Goal: Task Accomplishment & Management: Complete application form

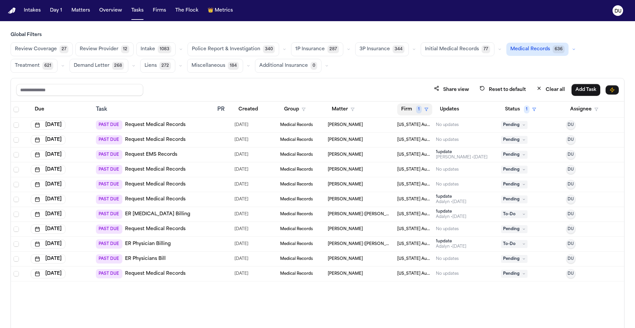
click at [410, 112] on button "Firm 1" at bounding box center [414, 110] width 35 height 12
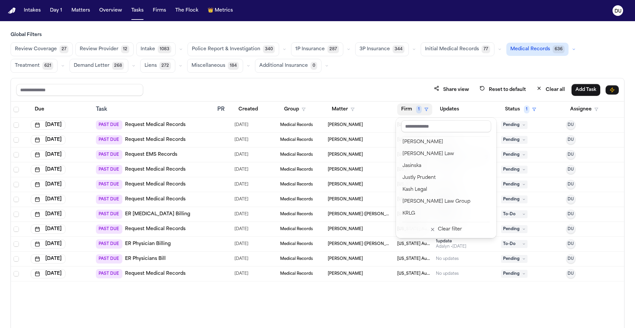
scroll to position [543, 0]
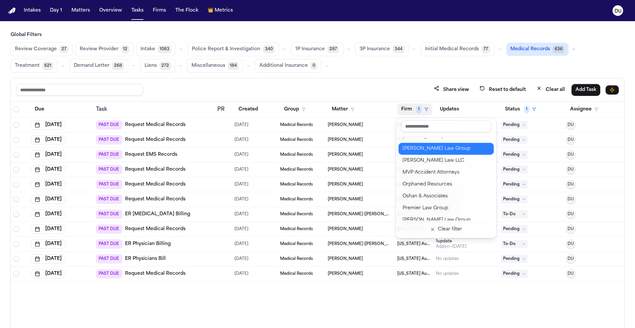
click at [435, 151] on div "[PERSON_NAME] Law Group" at bounding box center [446, 149] width 87 height 8
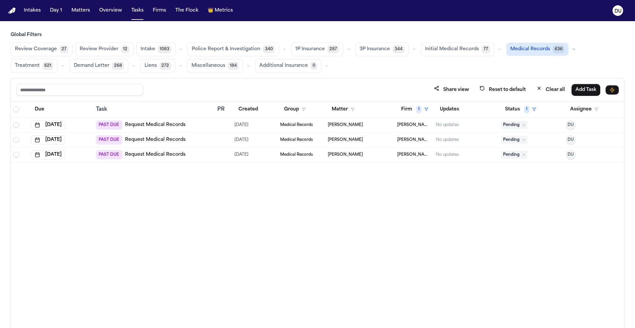
click at [158, 126] on link "Request Medical Records" at bounding box center [155, 125] width 61 height 7
click at [14, 10] on img "Home" at bounding box center [12, 11] width 8 height 6
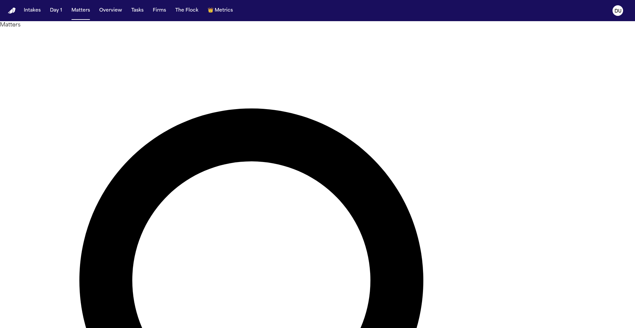
type input "******"
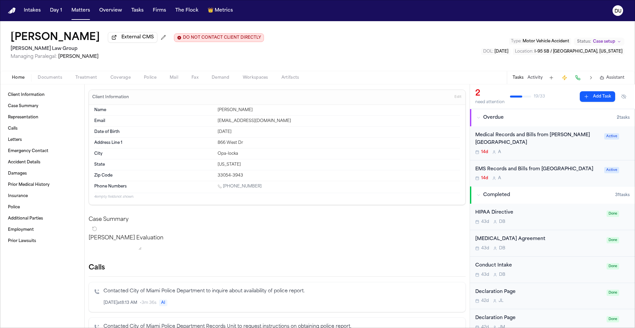
click at [600, 97] on button "Add Task" at bounding box center [597, 96] width 35 height 11
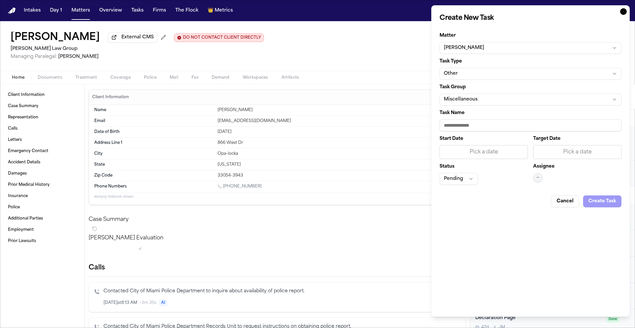
click at [478, 123] on input "Task Name" at bounding box center [531, 125] width 182 height 12
type input "**********"
click at [501, 154] on div "Pick a date" at bounding box center [484, 152] width 80 height 8
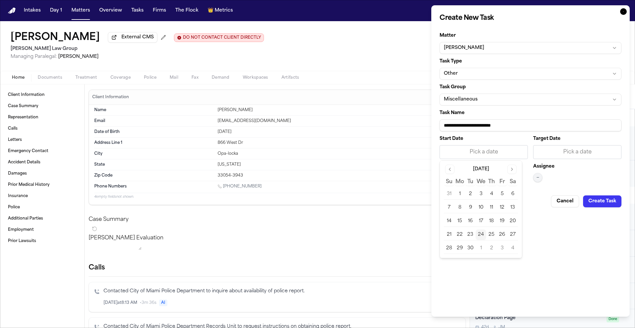
click at [483, 232] on button "24" at bounding box center [481, 235] width 11 height 11
click at [568, 149] on div "Pick a date" at bounding box center [577, 152] width 80 height 8
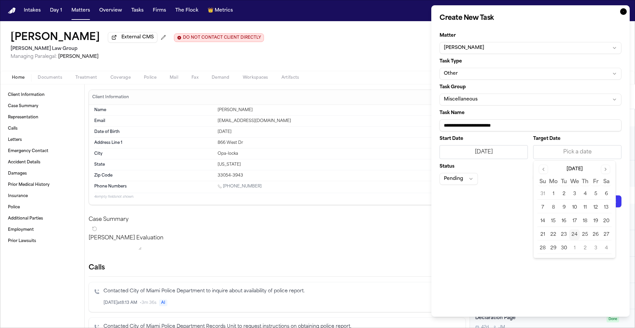
click at [565, 247] on button "30" at bounding box center [564, 248] width 11 height 11
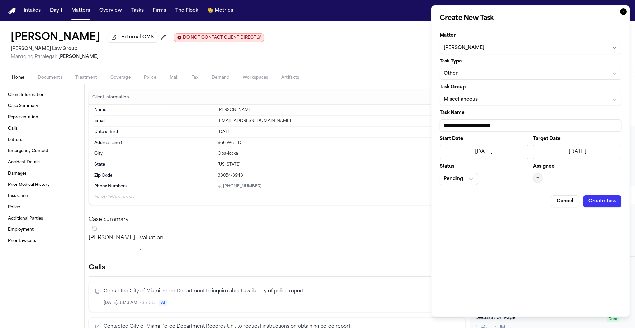
click at [463, 177] on button "Pending" at bounding box center [459, 179] width 38 height 12
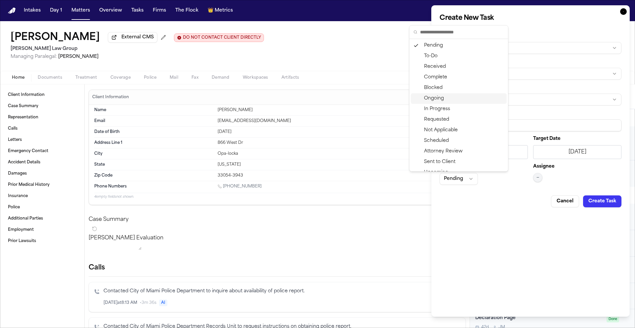
click at [450, 100] on div "Ongoing" at bounding box center [459, 98] width 96 height 11
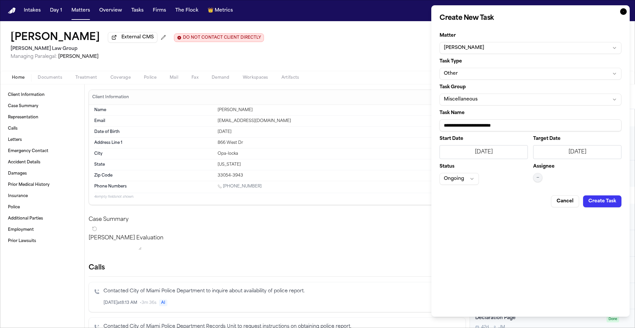
click at [534, 177] on button "—" at bounding box center [537, 177] width 9 height 9
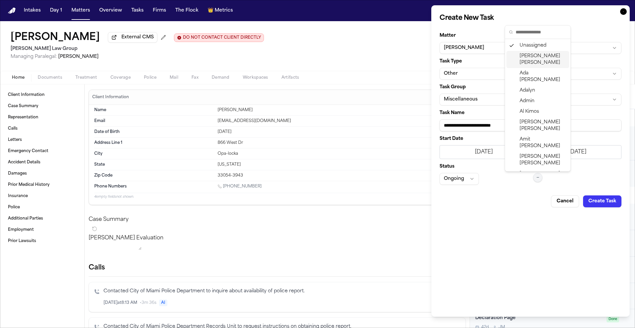
click at [543, 57] on span "[PERSON_NAME]" at bounding box center [543, 59] width 47 height 13
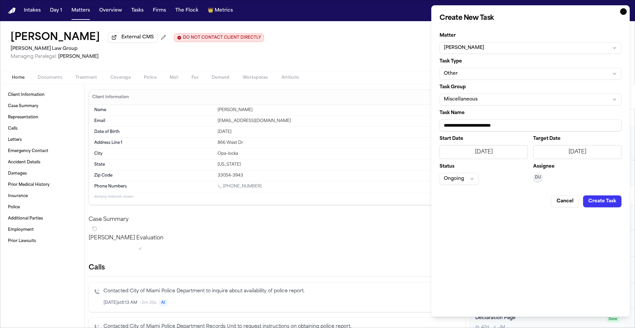
click at [606, 203] on button "Create Task" at bounding box center [602, 201] width 38 height 12
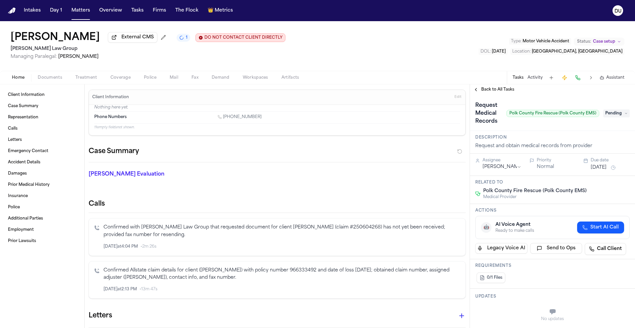
click at [498, 91] on span "Back to All Tasks" at bounding box center [497, 89] width 33 height 5
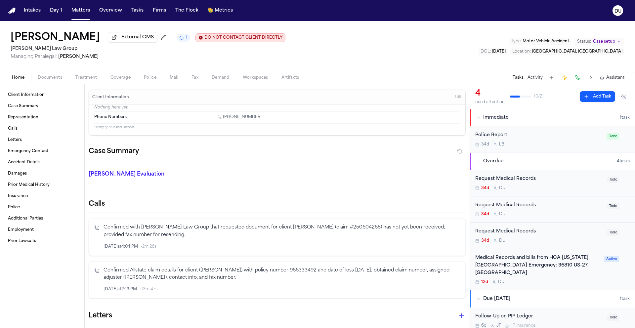
click at [523, 204] on div "Request Medical Records" at bounding box center [539, 206] width 128 height 8
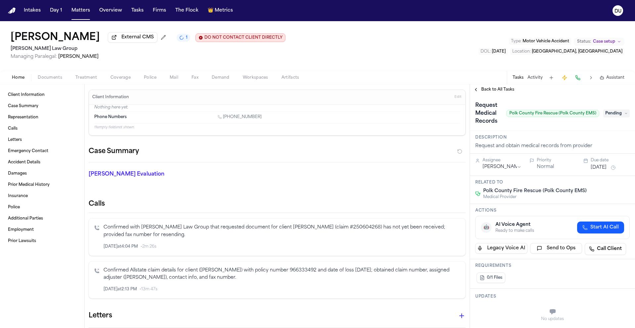
click at [500, 88] on span "Back to All Tasks" at bounding box center [497, 89] width 33 height 5
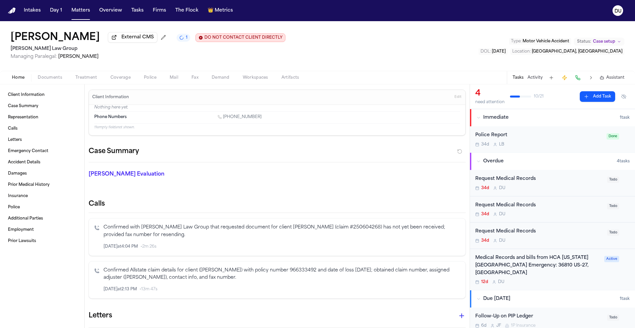
click at [525, 232] on div "Request Medical Records" at bounding box center [539, 232] width 128 height 8
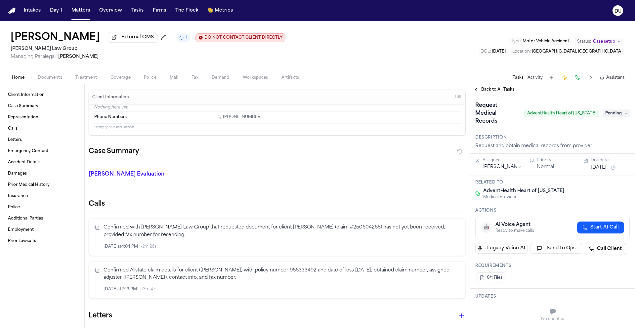
click at [502, 89] on span "Back to All Tasks" at bounding box center [497, 89] width 33 height 5
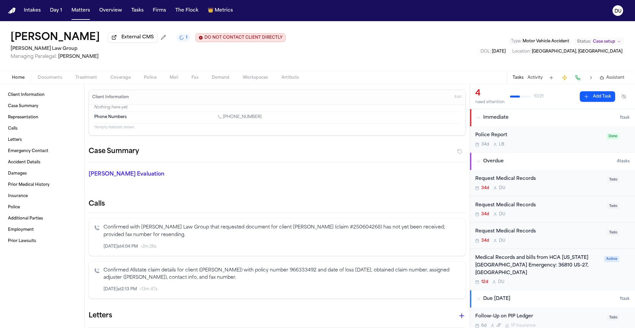
click at [521, 208] on div "Request Medical Records" at bounding box center [539, 206] width 128 height 8
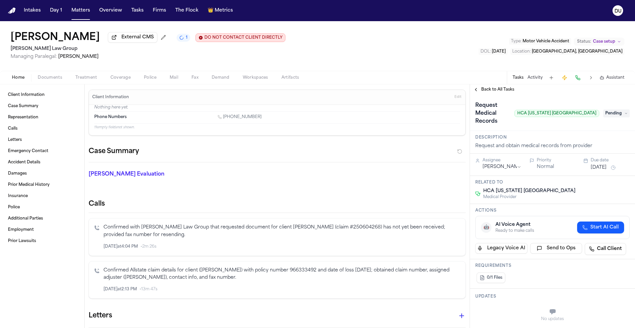
click at [505, 91] on span "Back to All Tasks" at bounding box center [497, 89] width 33 height 5
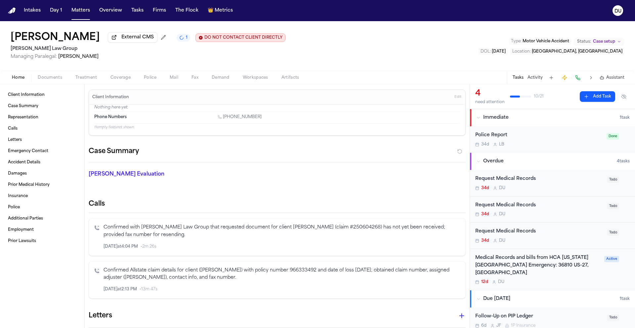
click at [520, 209] on div "Request Medical Records" at bounding box center [539, 206] width 128 height 8
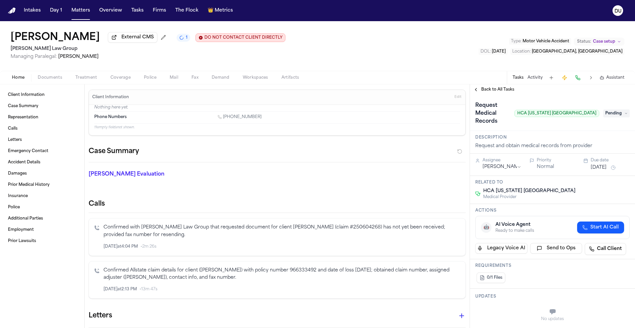
click at [624, 112] on icon at bounding box center [625, 113] width 3 height 3
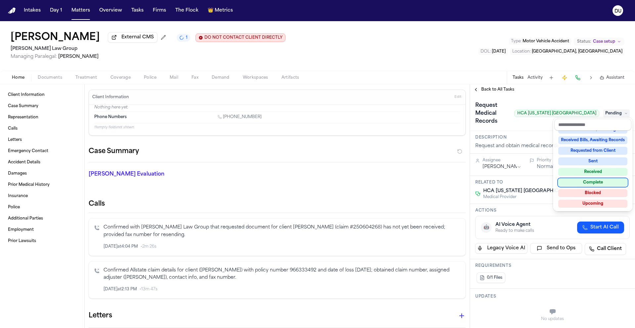
click at [604, 181] on div "Complete" at bounding box center [592, 183] width 69 height 8
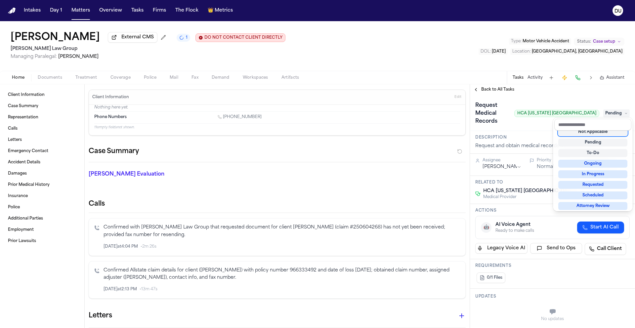
scroll to position [3, 0]
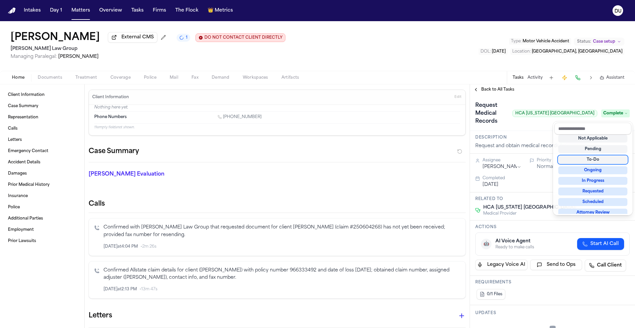
click at [500, 91] on div "**********" at bounding box center [552, 206] width 165 height 244
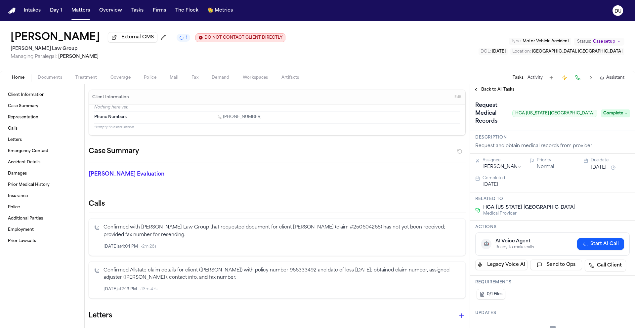
click at [500, 91] on span "Back to All Tasks" at bounding box center [497, 89] width 33 height 5
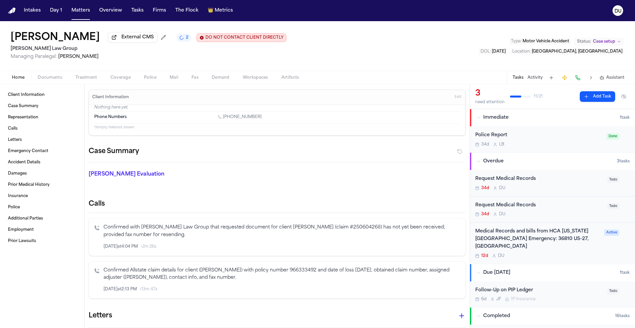
click at [541, 239] on div "Medical Records and bills from HCA [US_STATE] [GEOGRAPHIC_DATA] Emergency: 3681…" at bounding box center [537, 239] width 125 height 22
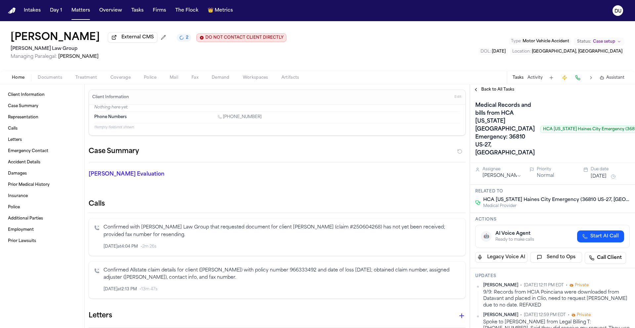
scroll to position [0, 64]
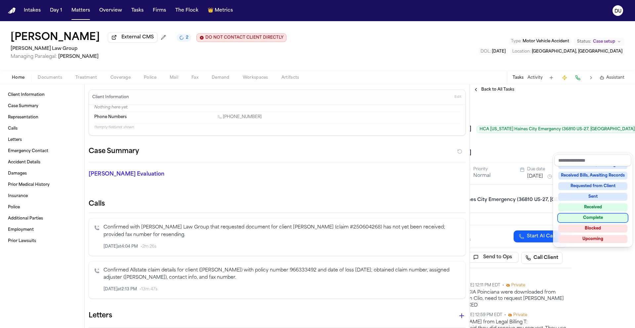
click at [587, 217] on div "Complete" at bounding box center [592, 218] width 69 height 8
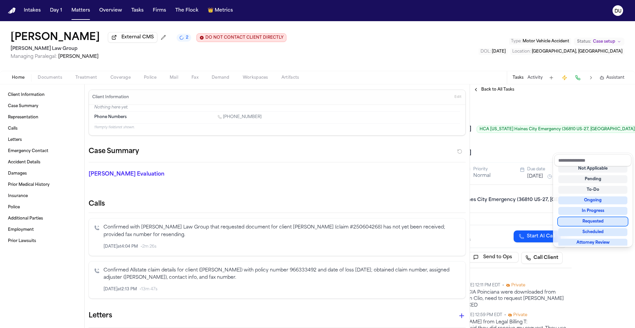
scroll to position [3, 0]
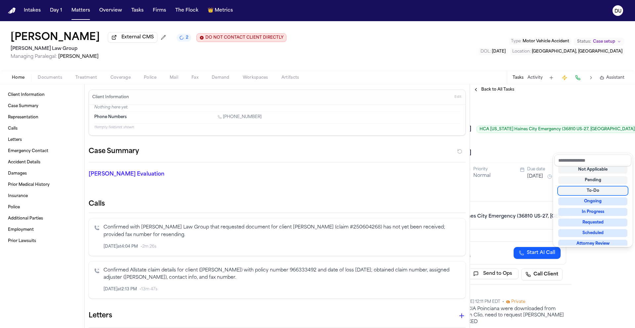
click at [497, 92] on div "Back to All Tasks Medical Records and bills from HCA [US_STATE] [GEOGRAPHIC_DAT…" at bounding box center [552, 206] width 165 height 244
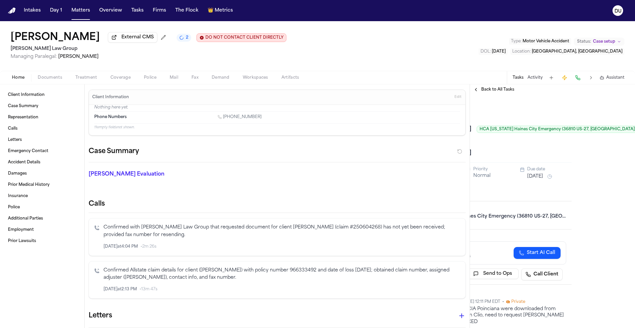
click at [497, 92] on span "Back to All Tasks" at bounding box center [497, 89] width 33 height 5
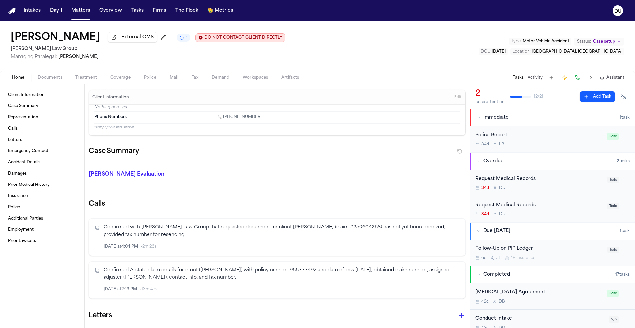
click at [506, 205] on div "Request Medical Records" at bounding box center [539, 206] width 128 height 8
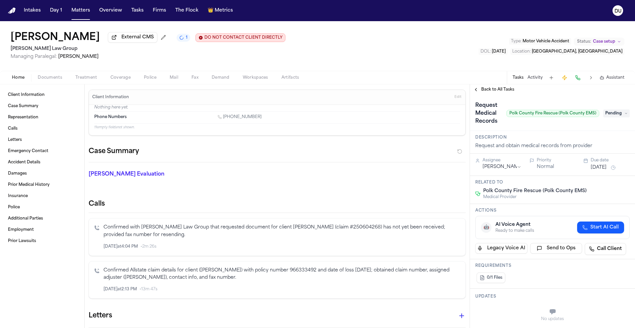
click at [495, 84] on div "Home Documents Treatment Coverage Police Mail Fax Demand Workspaces Artifacts T…" at bounding box center [317, 77] width 635 height 13
click at [494, 90] on span "Back to All Tasks" at bounding box center [497, 89] width 33 height 5
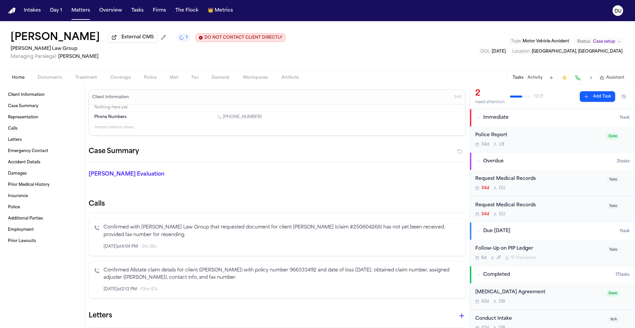
click at [509, 185] on div "Request Medical Records 34d D U" at bounding box center [539, 183] width 128 height 16
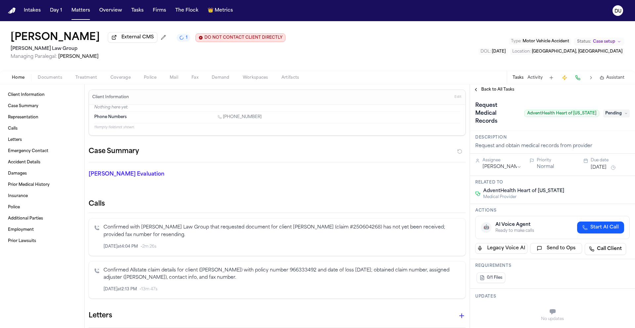
click at [506, 91] on span "Back to All Tasks" at bounding box center [497, 89] width 33 height 5
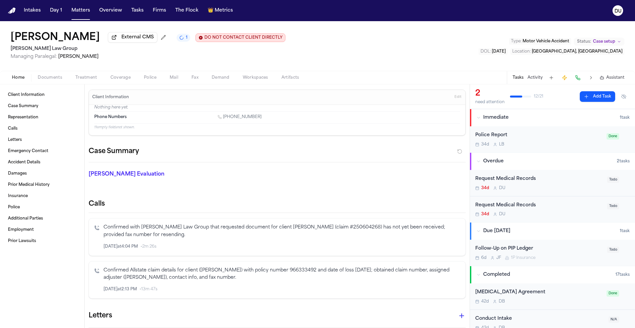
click at [514, 209] on div "Request Medical Records" at bounding box center [539, 206] width 128 height 8
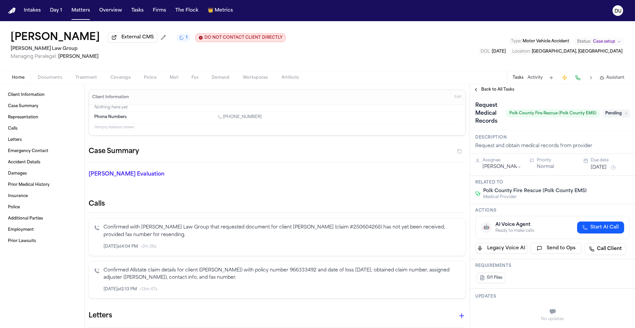
click at [15, 14] on nav "Intakes Day 1 Matters Overview Tasks Firms The Flock 👑 Metrics DU" at bounding box center [317, 10] width 635 height 21
click at [13, 11] on img "Home" at bounding box center [12, 11] width 8 height 6
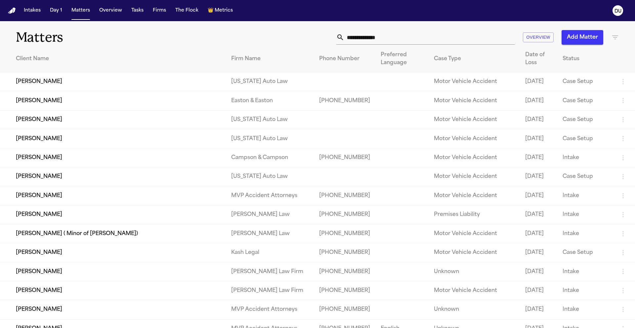
drag, startPoint x: 390, startPoint y: 38, endPoint x: 381, endPoint y: 39, distance: 9.0
click at [386, 38] on input "text" at bounding box center [429, 37] width 171 height 15
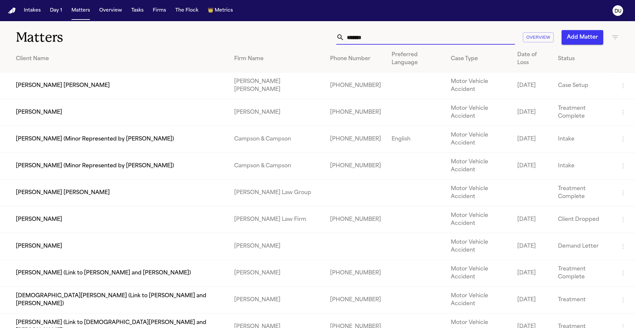
type input "*******"
click at [107, 180] on td "[PERSON_NAME] [PERSON_NAME]" at bounding box center [114, 193] width 229 height 27
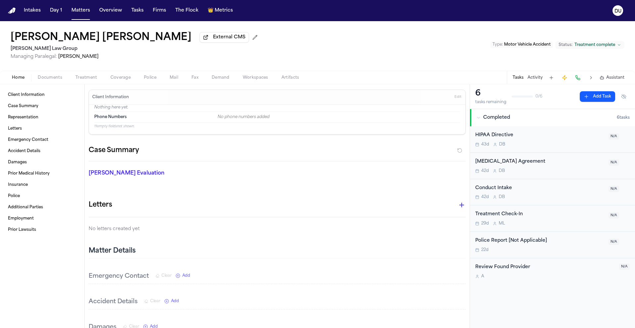
click at [600, 96] on button "Add Task" at bounding box center [597, 96] width 35 height 11
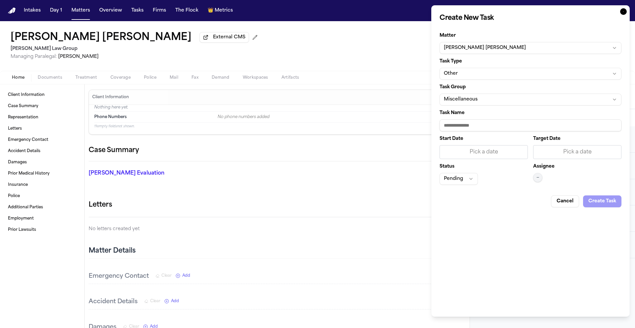
click at [499, 71] on button "Other" at bounding box center [531, 74] width 182 height 12
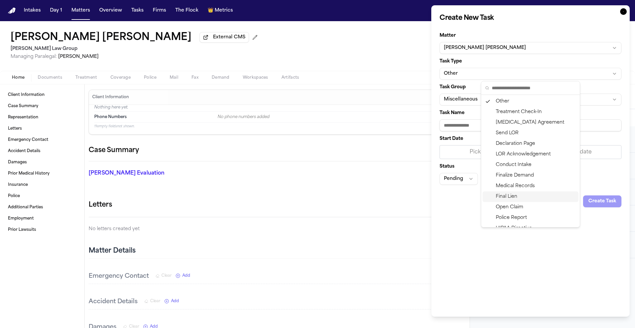
scroll to position [1, 0]
click at [522, 186] on div "Medical Records" at bounding box center [531, 185] width 96 height 11
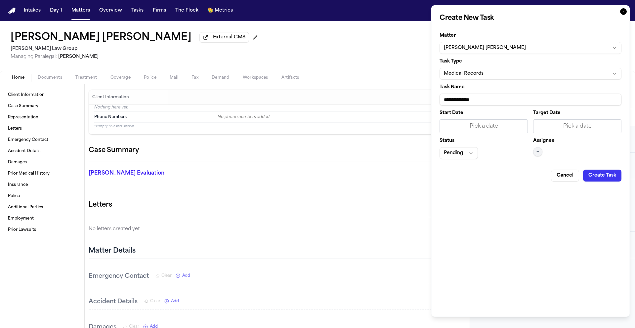
click at [490, 97] on input "**********" at bounding box center [531, 100] width 182 height 12
type input "**********"
click at [485, 131] on div "Pick a date" at bounding box center [484, 126] width 88 height 14
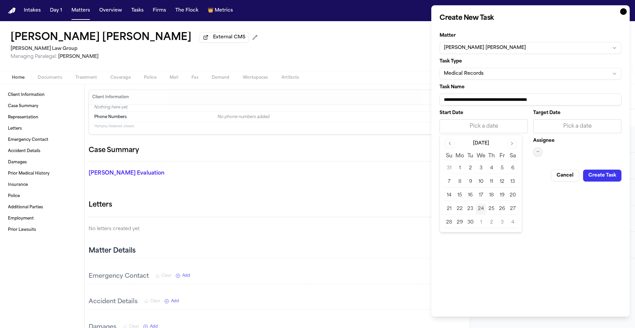
drag, startPoint x: 482, startPoint y: 210, endPoint x: 487, endPoint y: 203, distance: 9.5
click at [482, 210] on button "24" at bounding box center [481, 209] width 11 height 11
click at [573, 127] on div "Pick a date" at bounding box center [577, 126] width 80 height 8
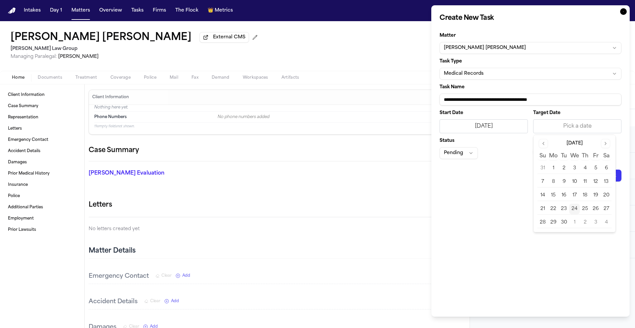
click at [565, 222] on button "30" at bounding box center [564, 222] width 11 height 11
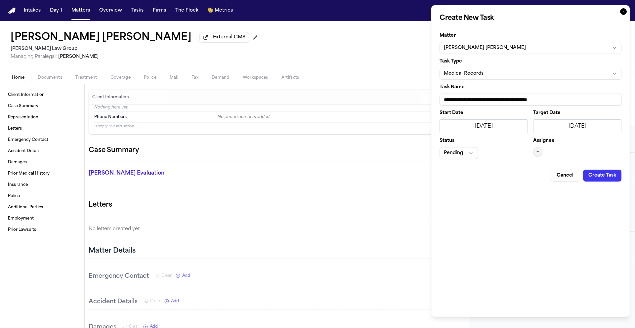
click at [465, 152] on button "Pending" at bounding box center [459, 153] width 38 height 12
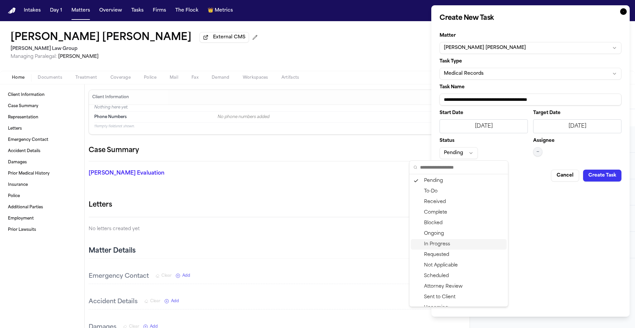
click at [459, 249] on div "In Progress" at bounding box center [459, 244] width 96 height 11
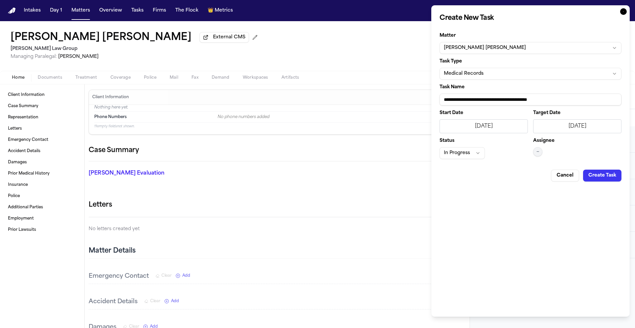
click at [478, 155] on button "In Progress" at bounding box center [462, 153] width 45 height 12
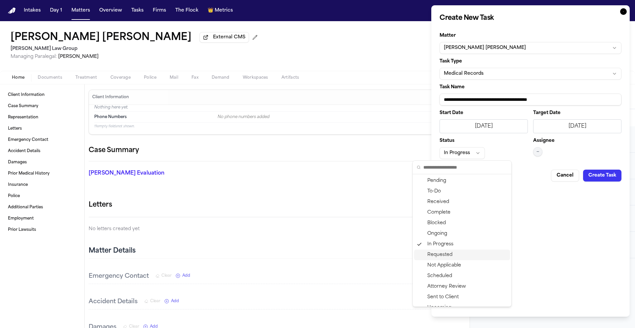
click at [464, 254] on div "Requested" at bounding box center [462, 255] width 96 height 11
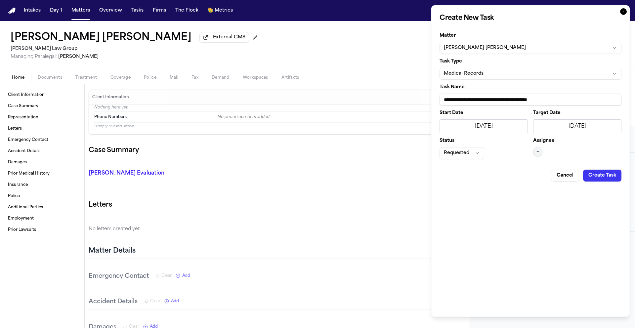
click at [541, 153] on button "—" at bounding box center [537, 151] width 9 height 9
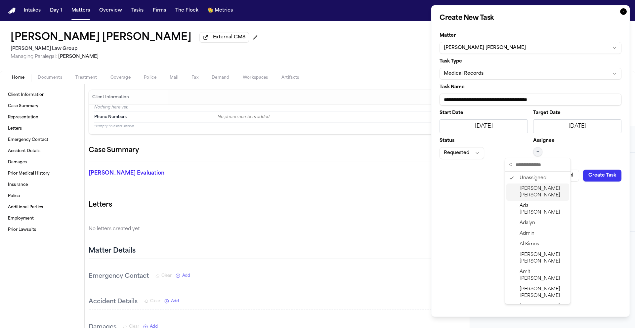
click at [543, 192] on div "[PERSON_NAME]" at bounding box center [537, 192] width 63 height 17
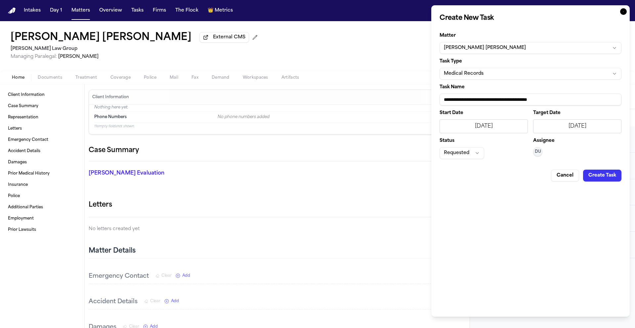
click at [602, 174] on button "Create Task" at bounding box center [602, 176] width 38 height 12
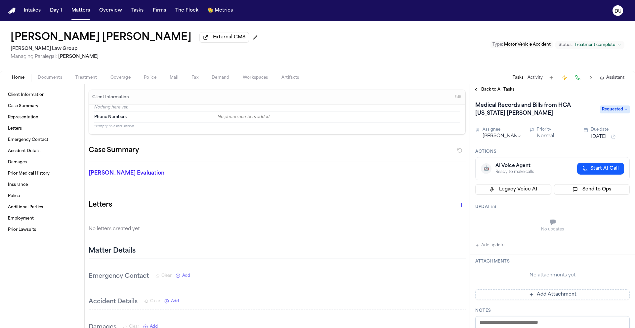
click at [12, 9] on img "Home" at bounding box center [12, 11] width 8 height 6
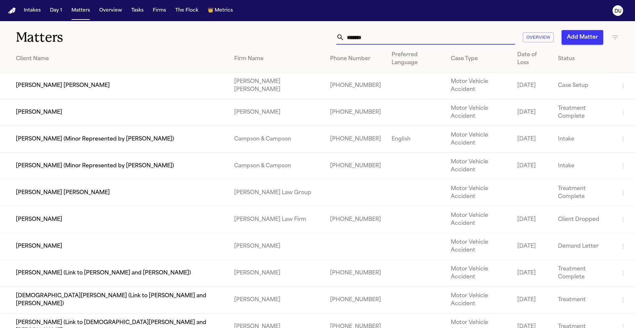
drag, startPoint x: 399, startPoint y: 39, endPoint x: 302, endPoint y: 40, distance: 96.3
click at [302, 40] on div "******* Overview Add Matter" at bounding box center [406, 37] width 428 height 15
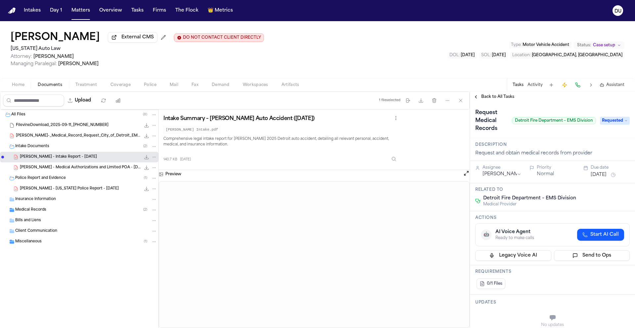
click at [10, 11] on img "Home" at bounding box center [12, 11] width 8 height 6
